Goal: Check status: Check status

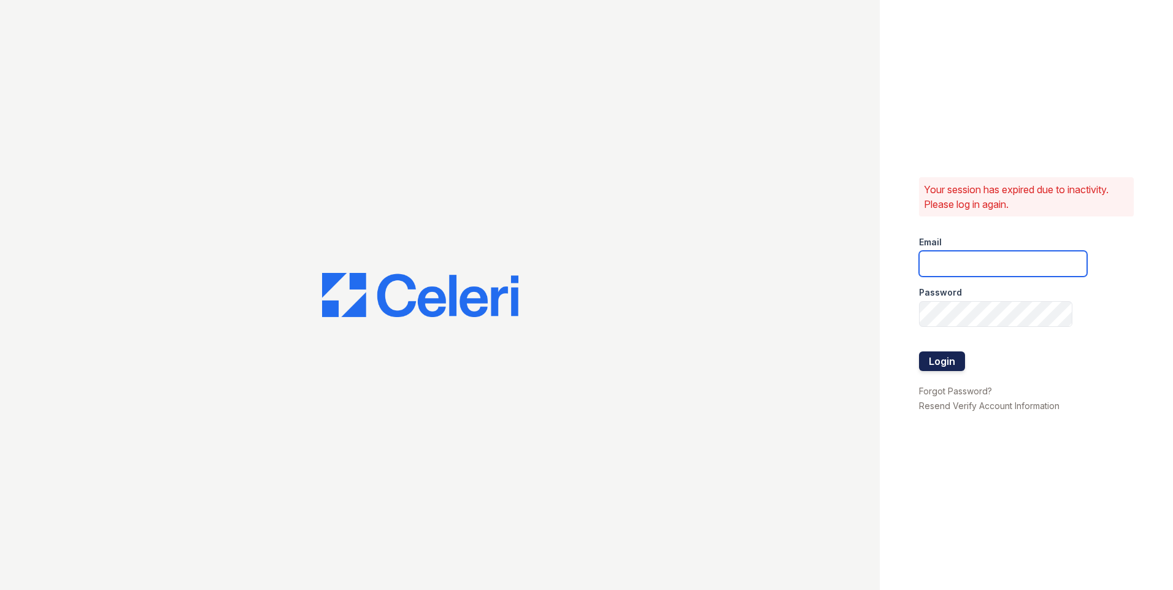
type input "[PERSON_NAME][EMAIL_ADDRESS][PERSON_NAME][DOMAIN_NAME]"
click at [953, 366] on button "Login" at bounding box center [942, 362] width 46 height 20
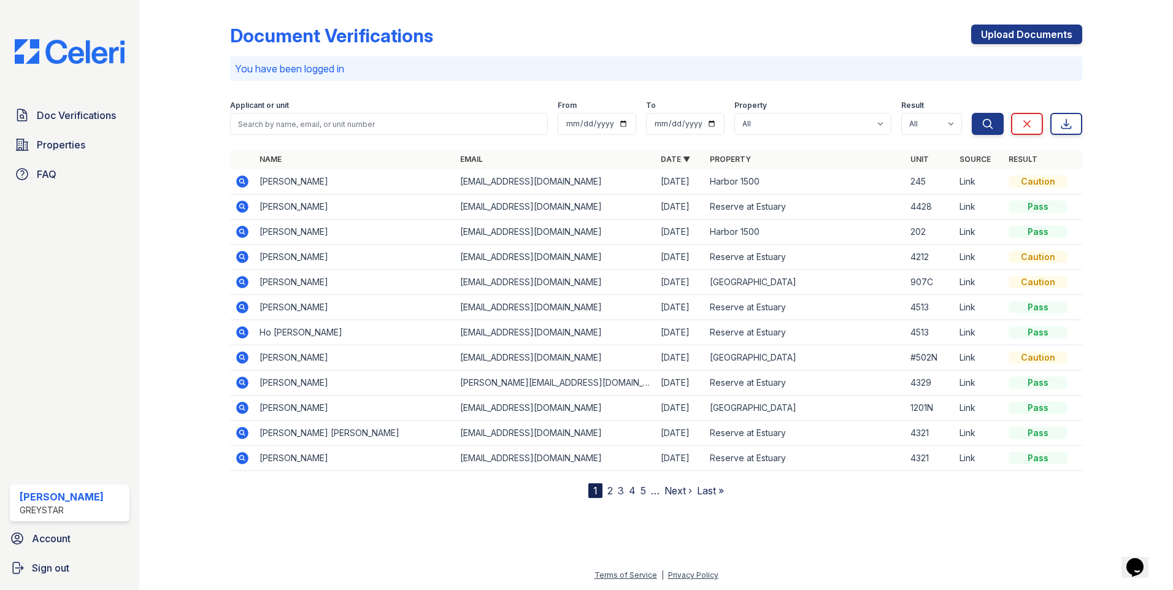
click at [245, 180] on icon at bounding box center [242, 181] width 12 height 12
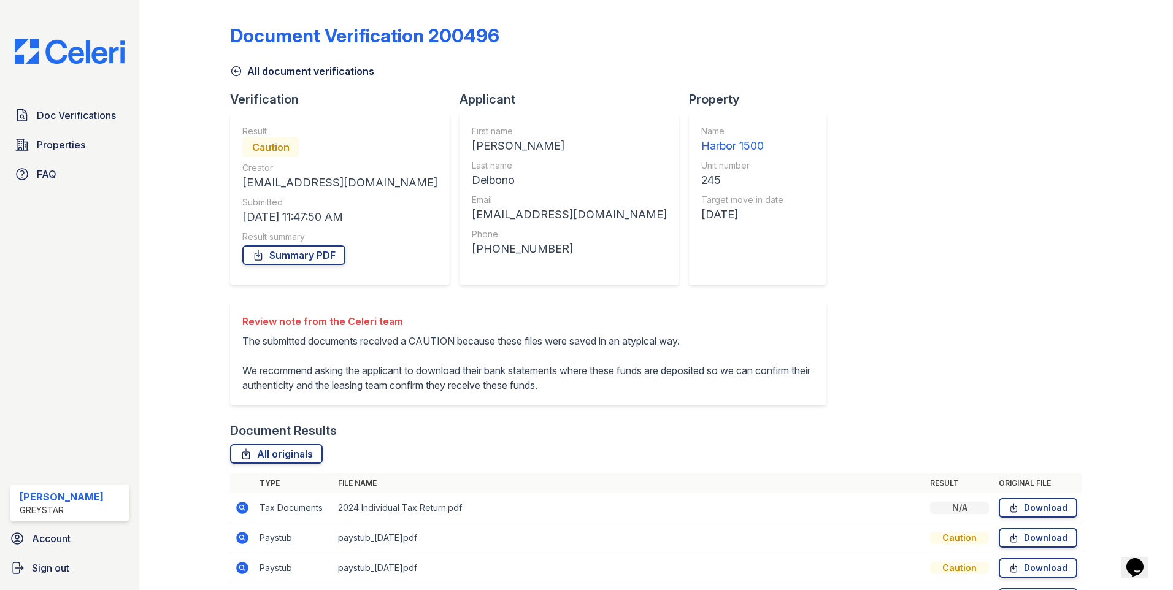
scroll to position [167, 0]
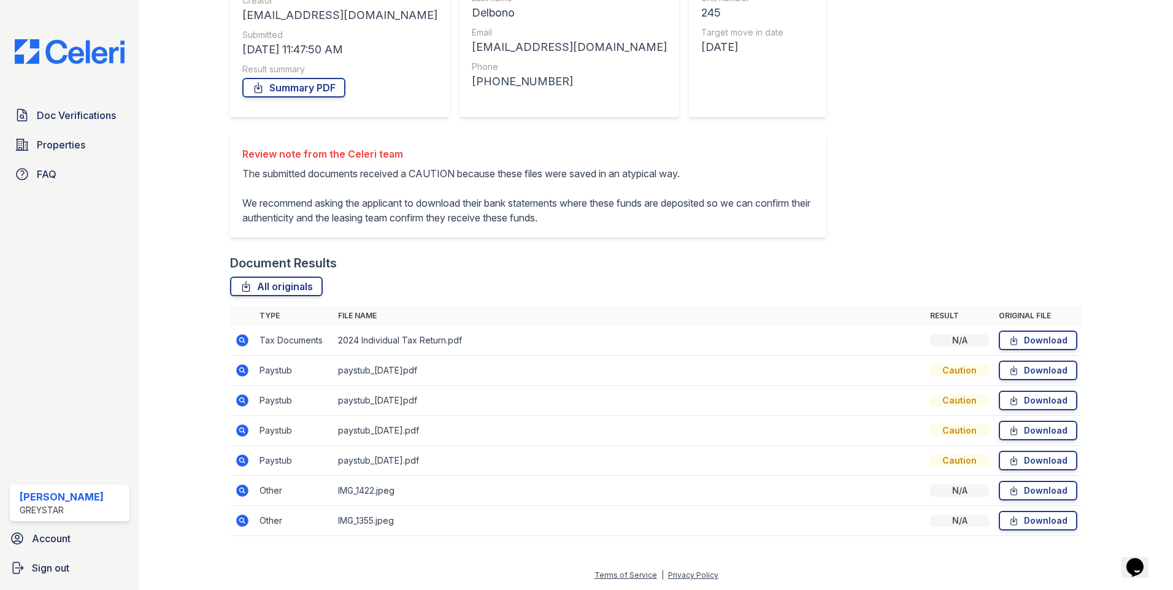
click at [242, 490] on icon at bounding box center [241, 489] width 3 height 3
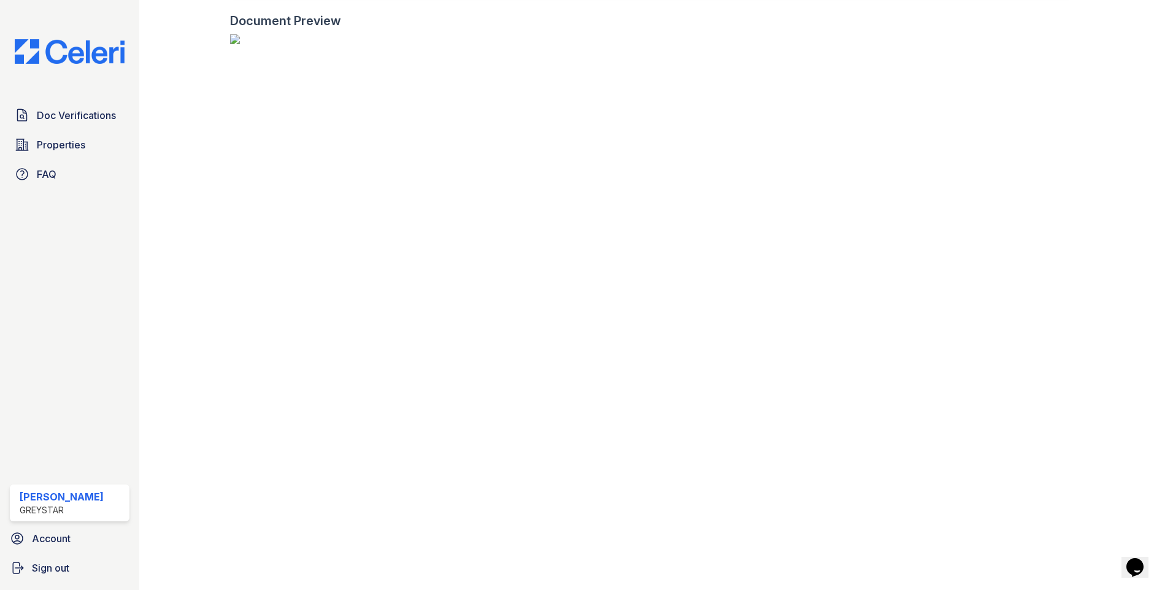
click at [344, 44] on img at bounding box center [656, 39] width 852 height 10
click at [402, 44] on img at bounding box center [656, 39] width 852 height 10
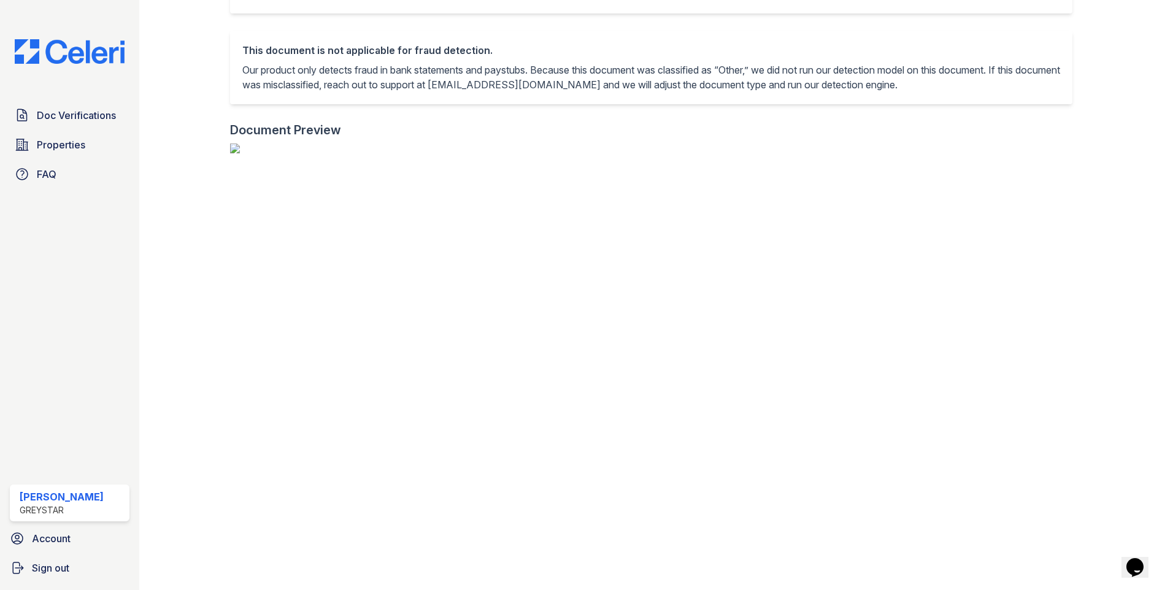
scroll to position [444, 0]
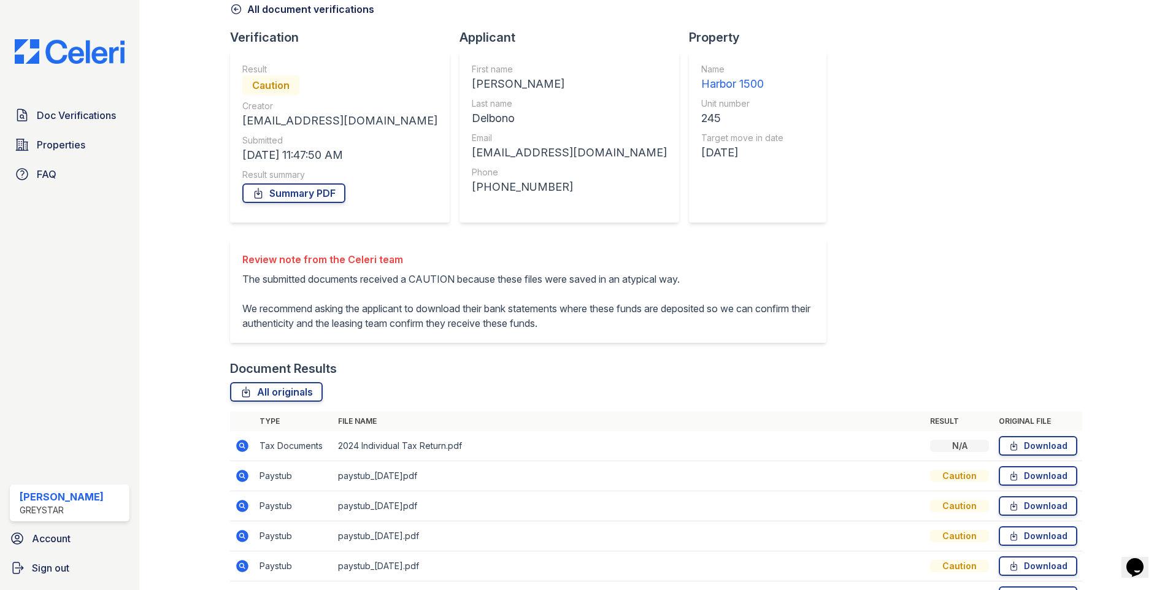
scroll to position [167, 0]
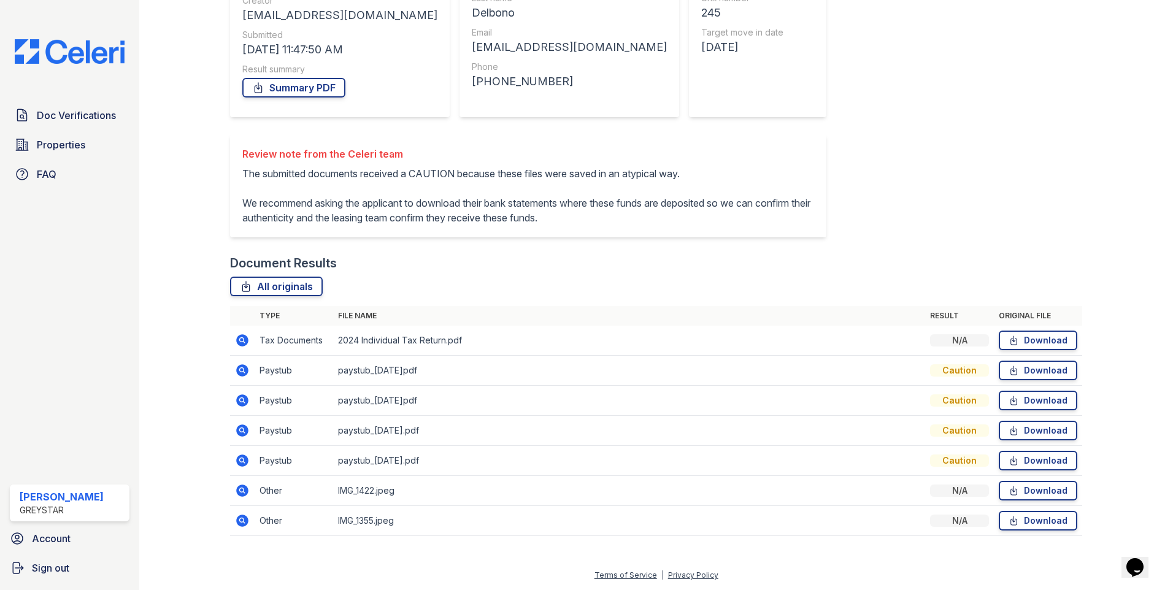
click at [241, 518] on icon at bounding box center [242, 521] width 15 height 15
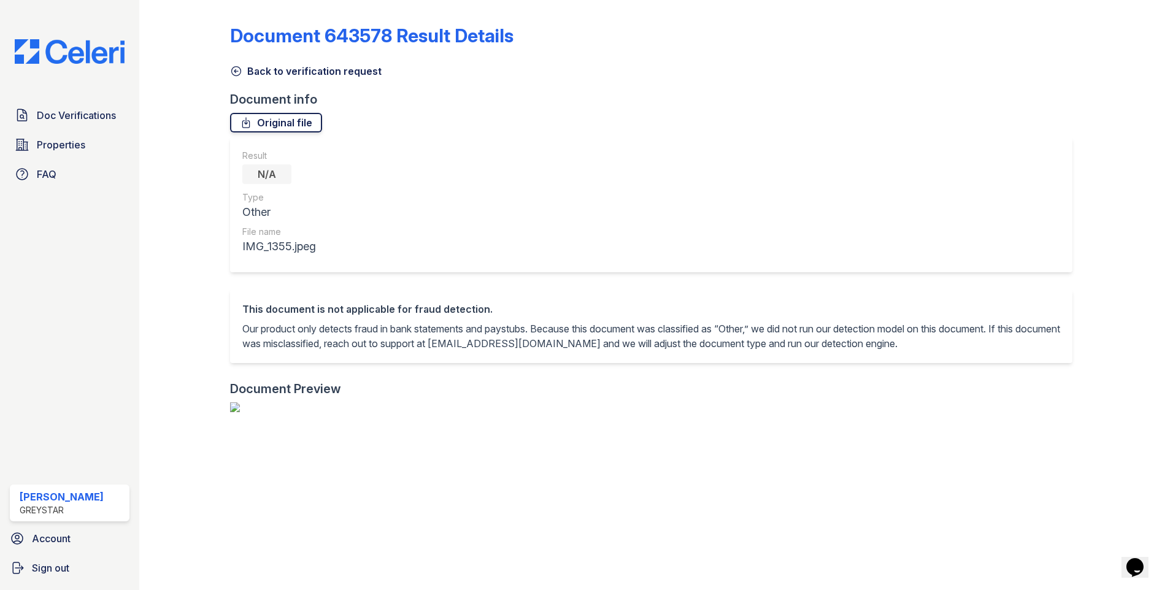
click at [285, 124] on link "Original file" at bounding box center [276, 123] width 92 height 20
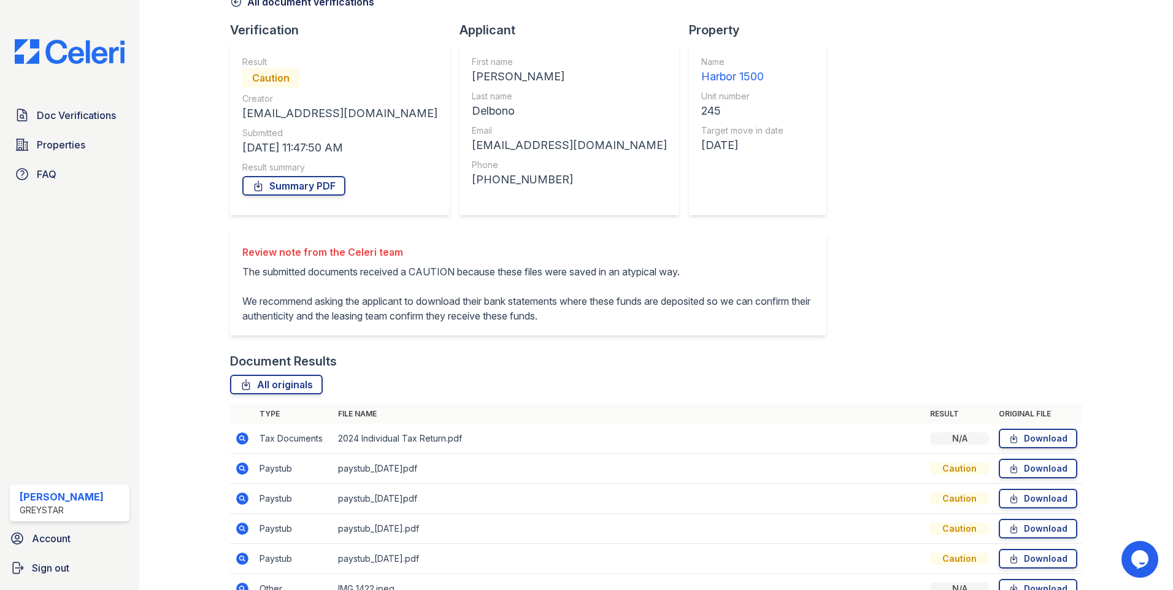
scroll to position [167, 0]
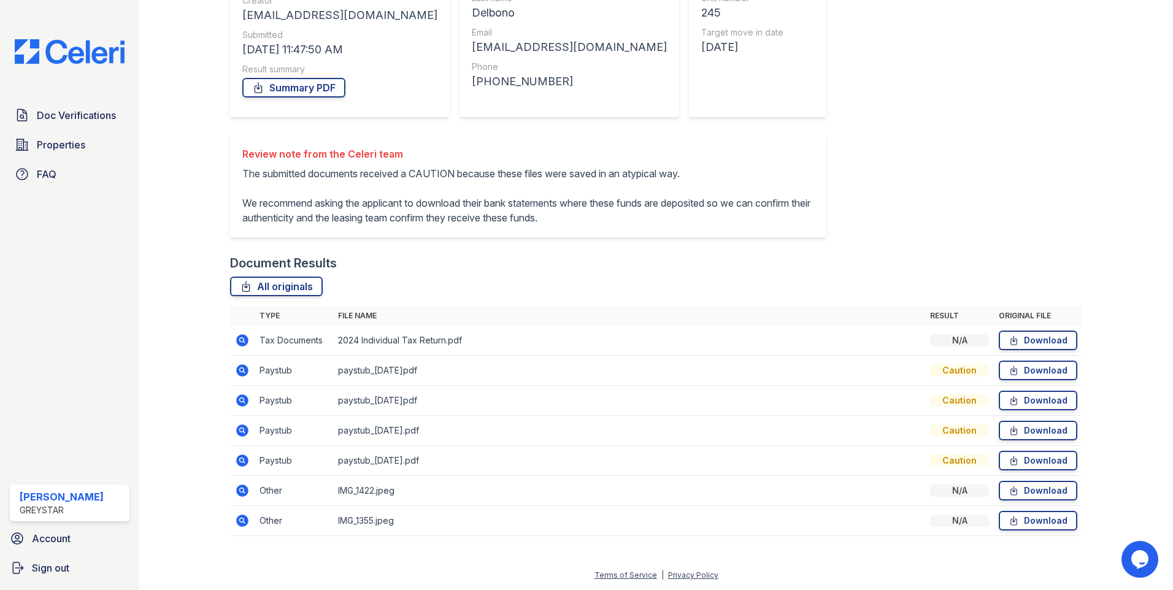
click at [243, 369] on icon at bounding box center [242, 370] width 15 height 15
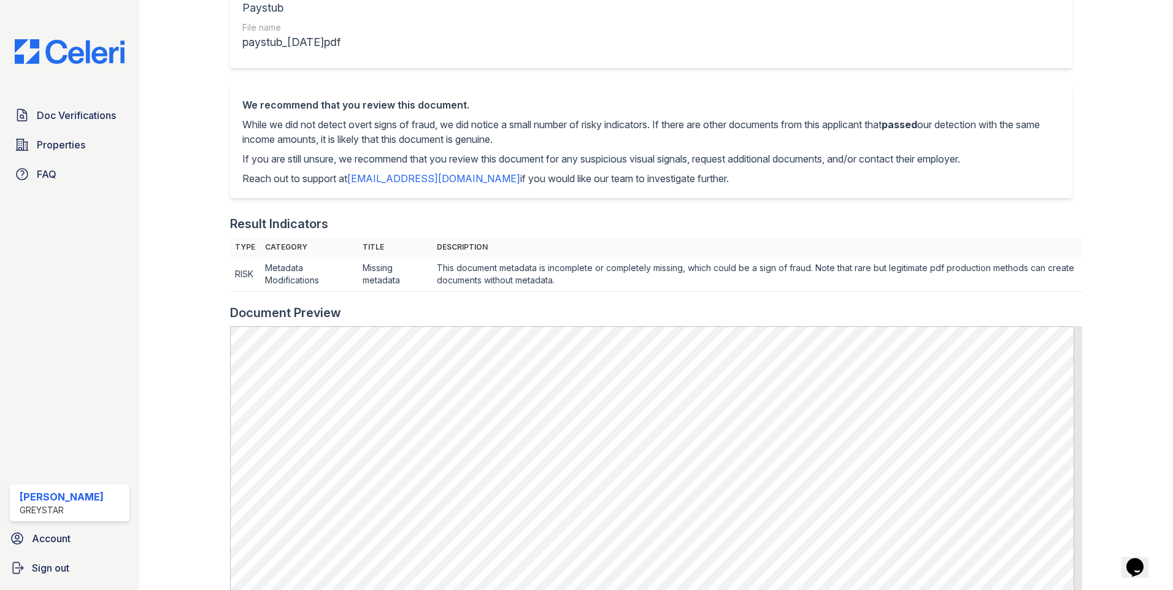
scroll to position [20, 0]
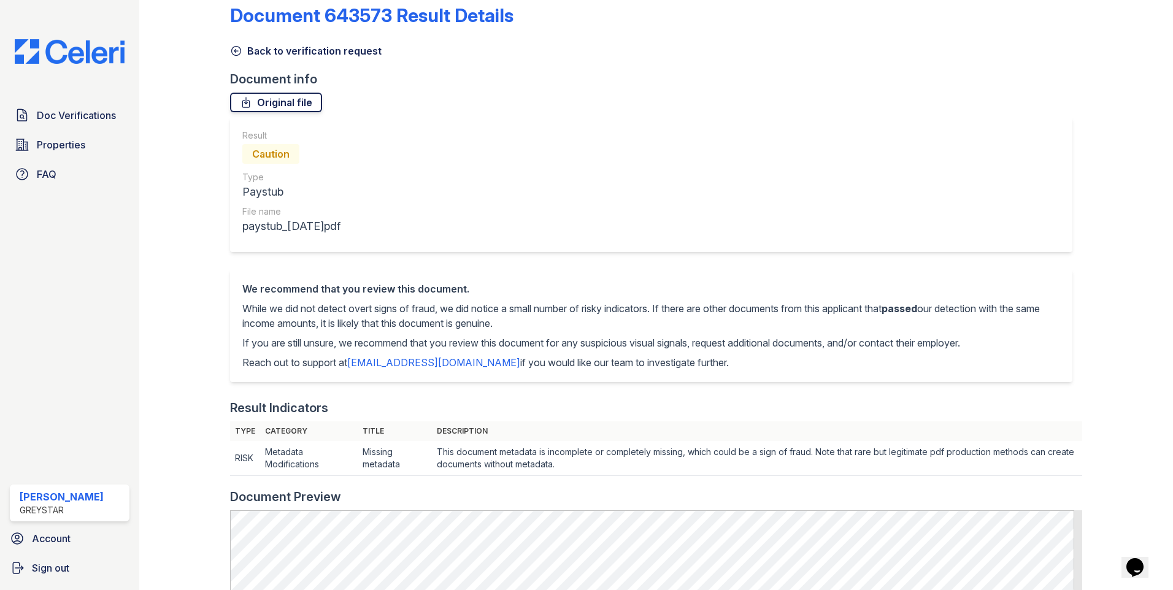
click at [270, 100] on link "Original file" at bounding box center [276, 103] width 92 height 20
